Goal: Submit feedback/report problem

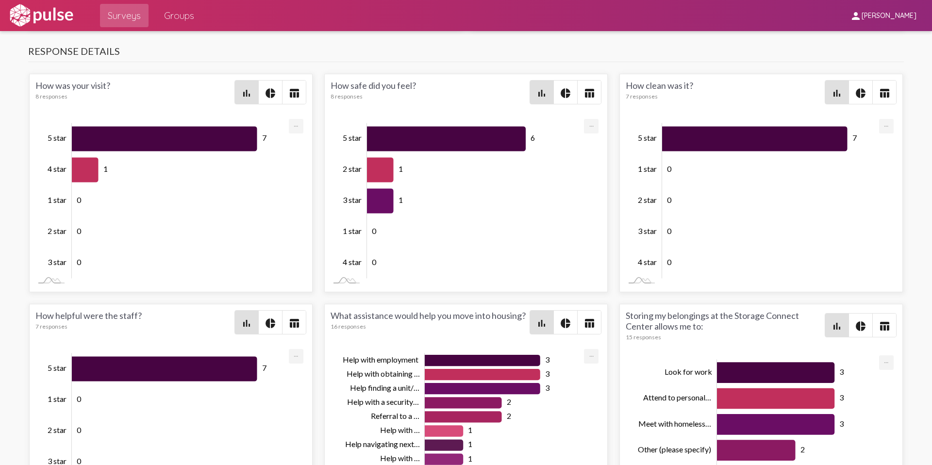
scroll to position [0, 0]
